Goal: Check status: Check status

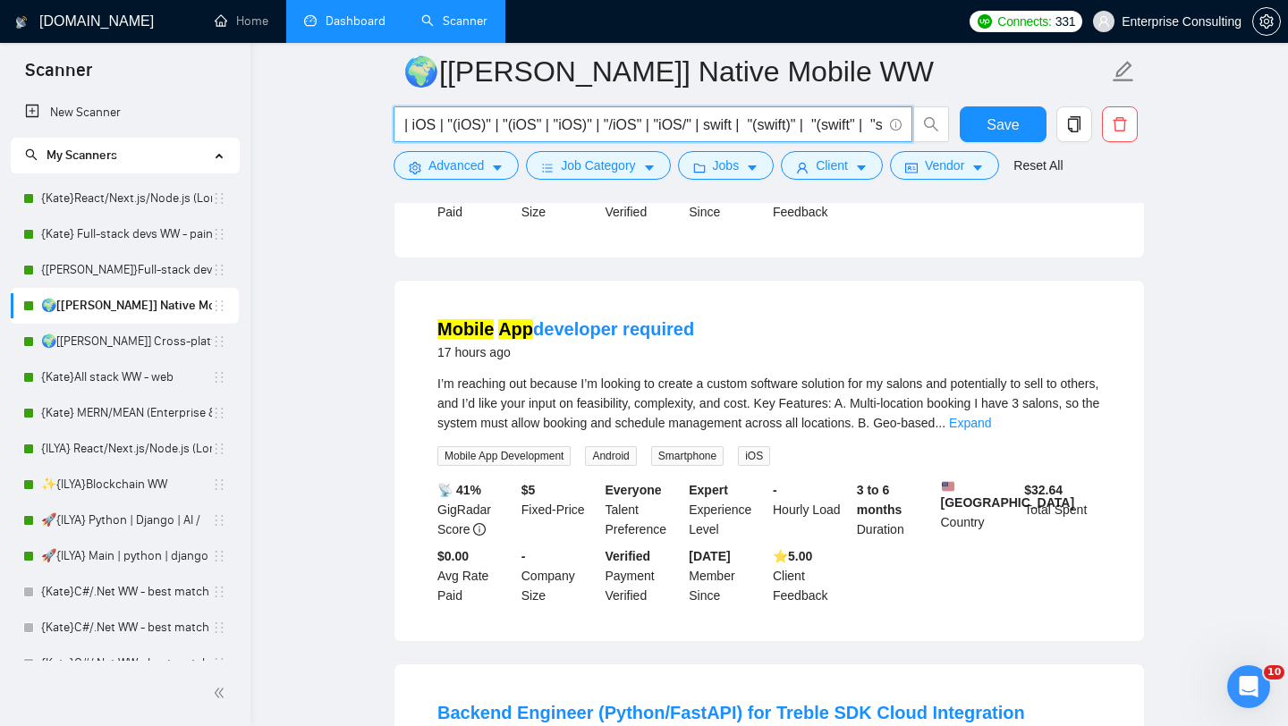
click at [375, 15] on link "Dashboard" at bounding box center [344, 20] width 81 height 15
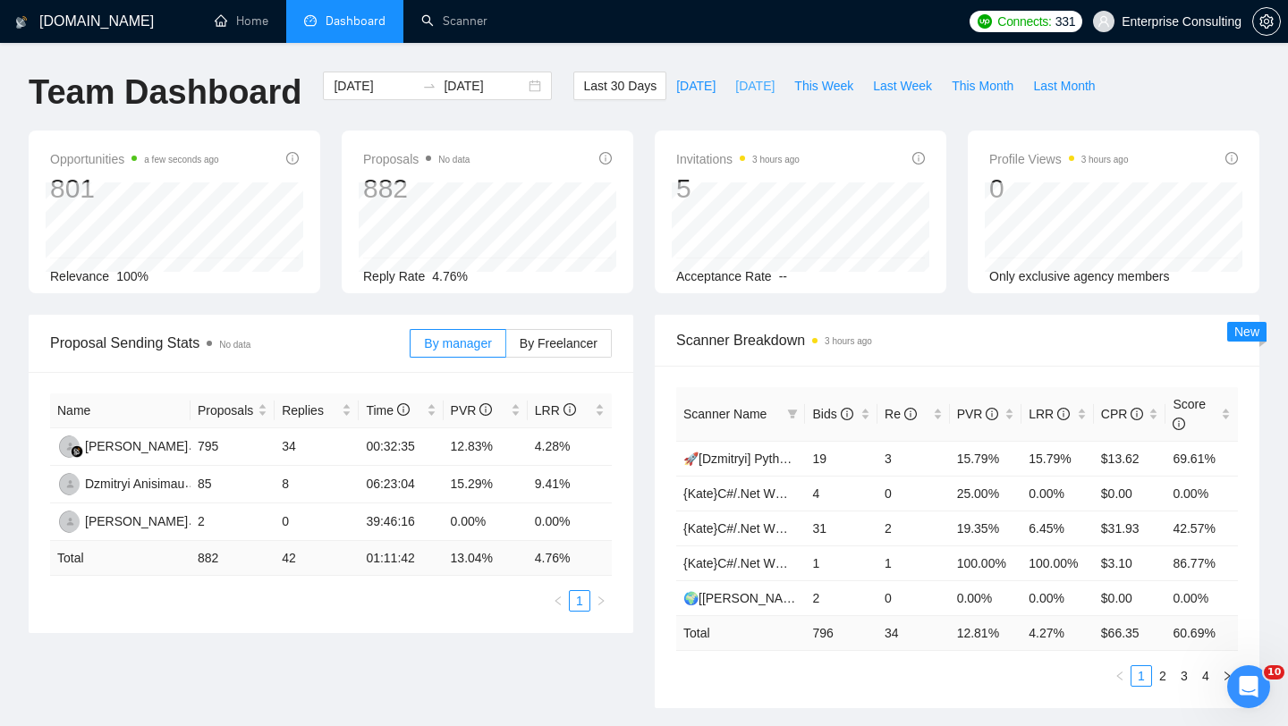
click at [758, 90] on span "[DATE]" at bounding box center [754, 86] width 39 height 20
type input "[DATE]"
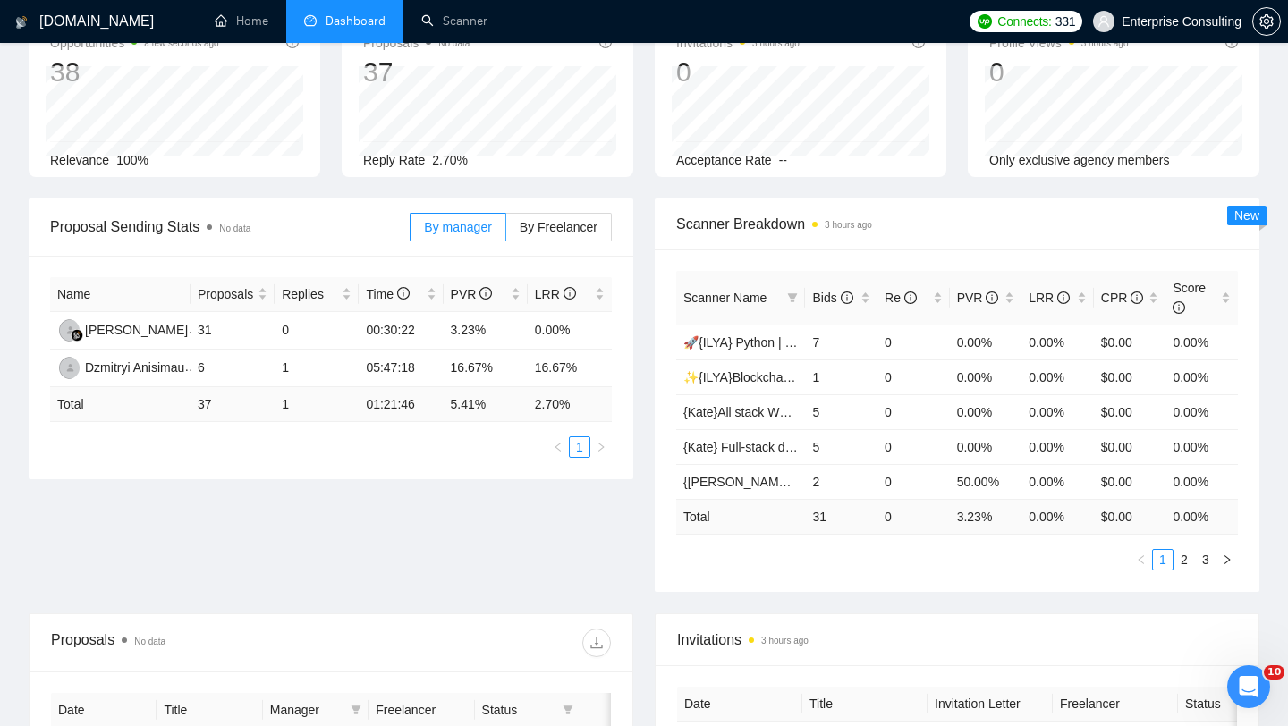
scroll to position [123, 0]
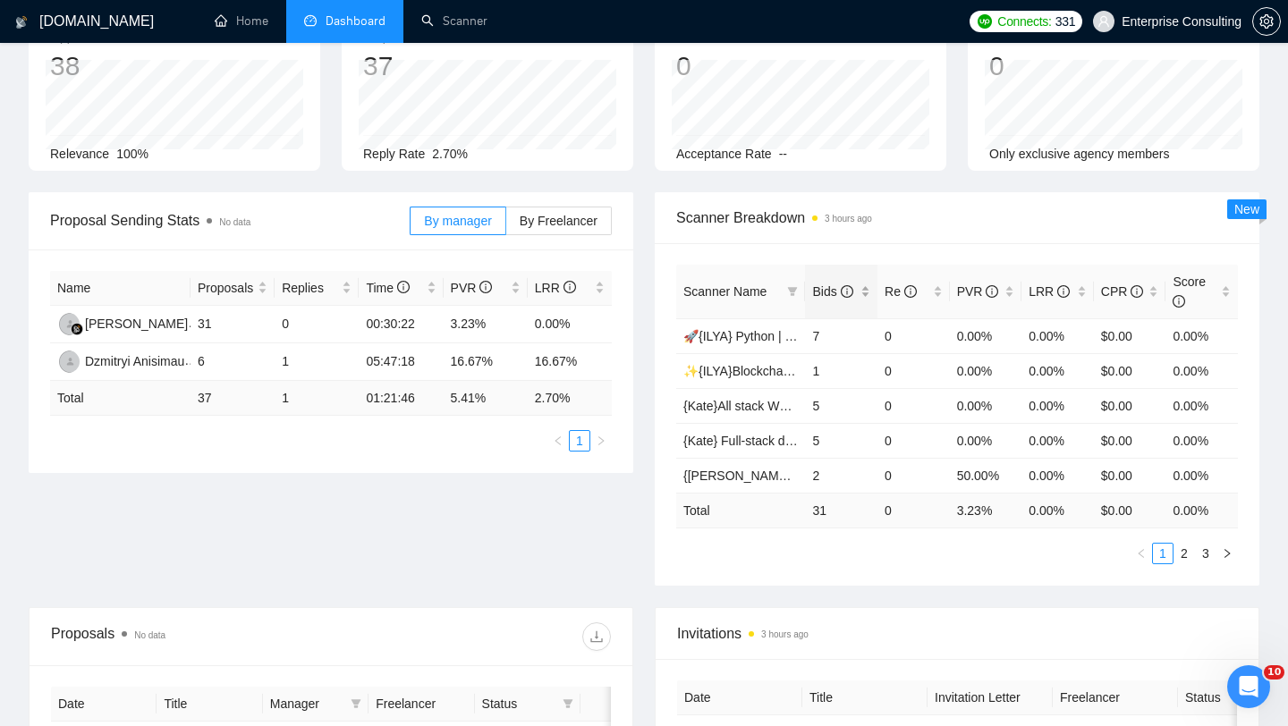
click at [840, 293] on span "Bids" at bounding box center [832, 291] width 40 height 14
click at [1180, 555] on link "2" at bounding box center [1185, 554] width 20 height 20
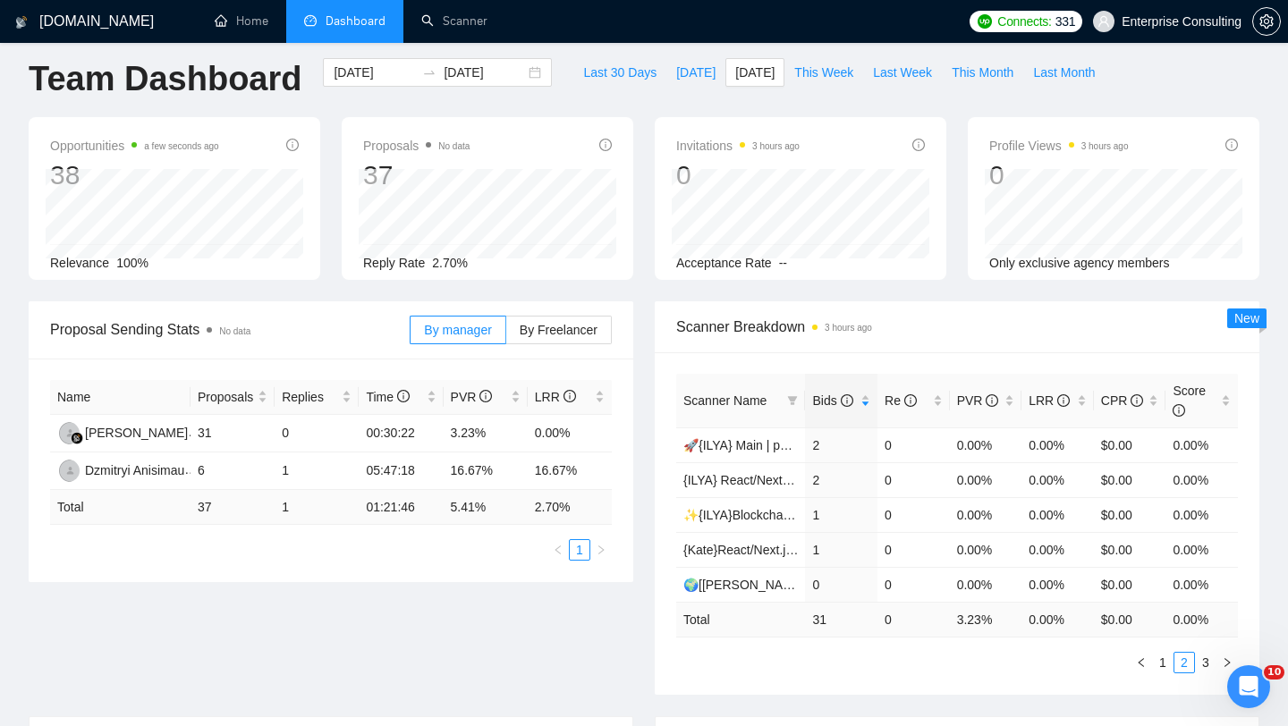
scroll to position [12, 0]
